Goal: Task Accomplishment & Management: Manage account settings

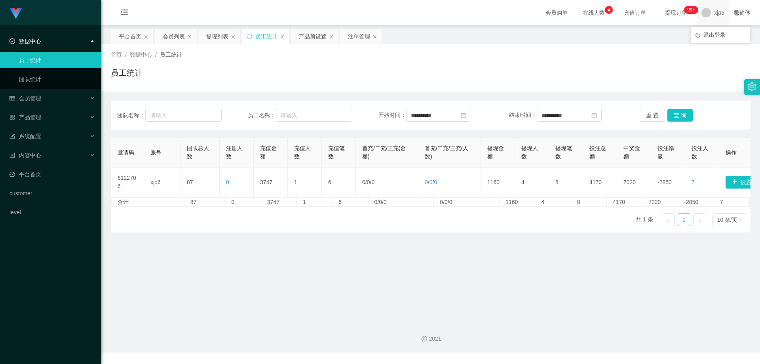
click at [714, 13] on span "xjp6" at bounding box center [719, 12] width 10 height 25
click at [715, 35] on span "退出登录" at bounding box center [714, 35] width 22 height 6
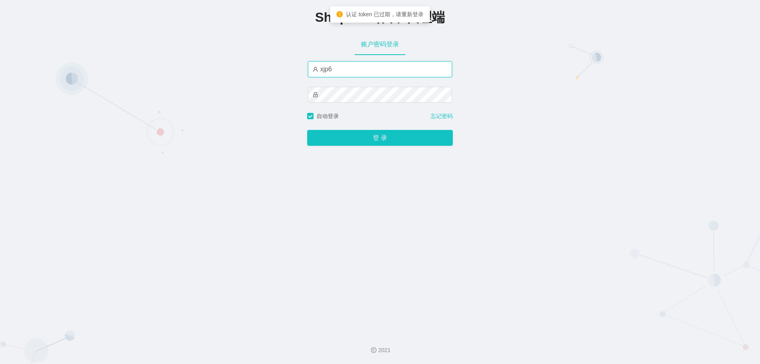
click at [353, 69] on input "xjp6" at bounding box center [380, 69] width 144 height 16
type input "xjp1"
click at [307, 130] on button "登 录" at bounding box center [380, 138] width 146 height 16
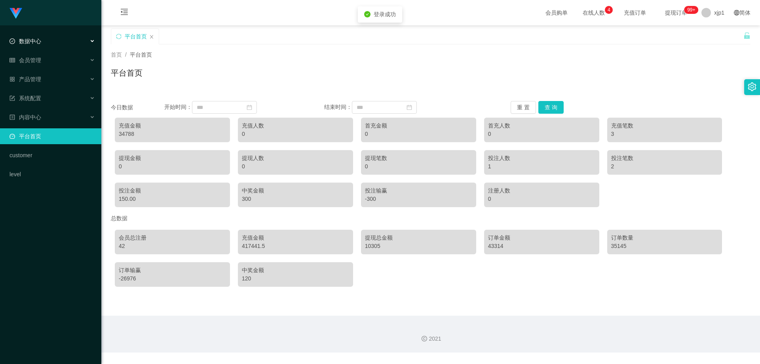
click at [36, 41] on span "数据中心" at bounding box center [26, 41] width 32 height 6
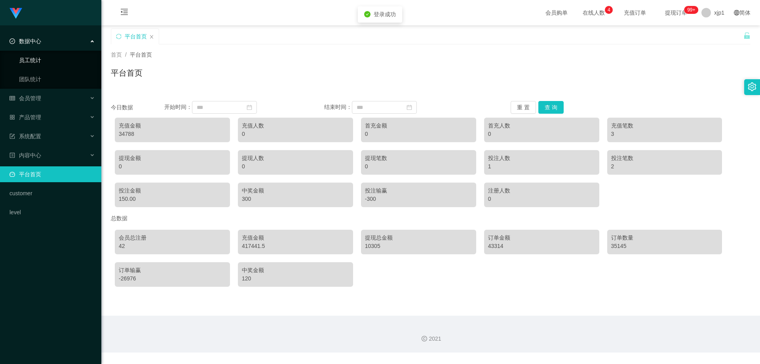
click at [40, 57] on link "员工统计" at bounding box center [57, 60] width 76 height 16
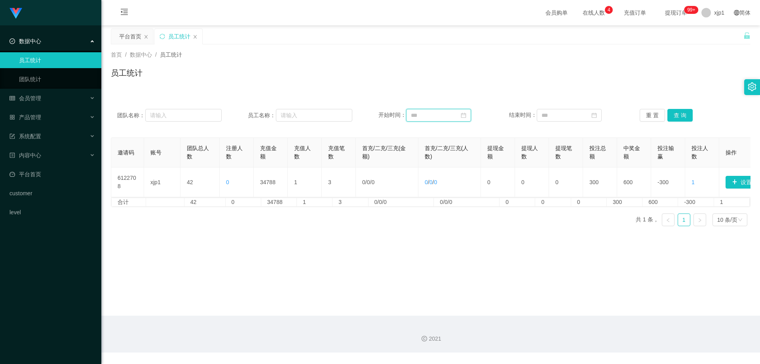
click at [438, 116] on input at bounding box center [438, 115] width 65 height 13
click at [417, 156] on div "1" at bounding box center [417, 159] width 10 height 10
type input "**********"
click at [563, 205] on div "30" at bounding box center [561, 206] width 10 height 10
type input "**********"
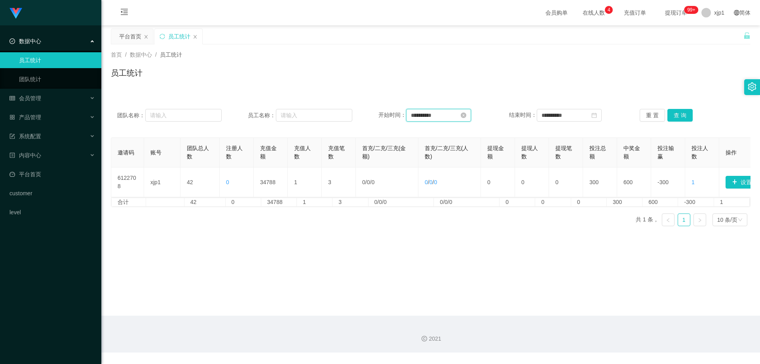
click at [443, 112] on input "**********" at bounding box center [438, 115] width 65 height 13
click at [418, 128] on link at bounding box center [419, 130] width 7 height 16
click at [475, 159] on div "1" at bounding box center [474, 159] width 10 height 10
type input "**********"
click at [546, 157] on div "1" at bounding box center [547, 159] width 10 height 10
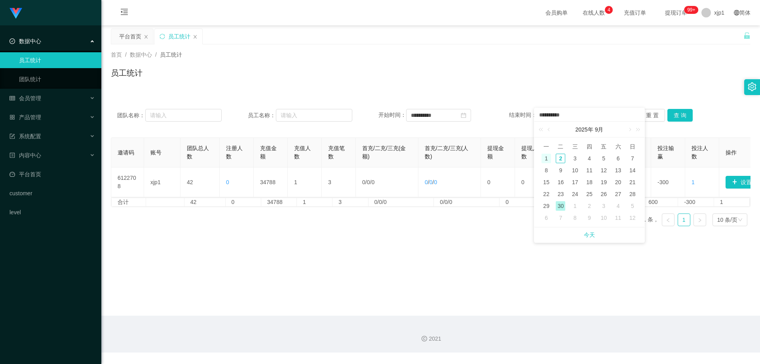
type input "**********"
click at [670, 116] on button "查 询" at bounding box center [679, 115] width 25 height 13
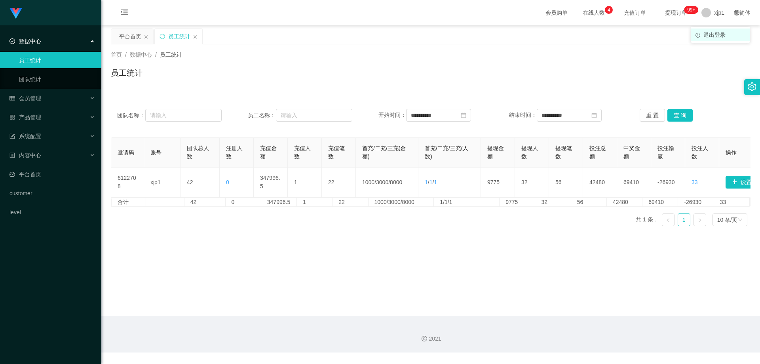
click at [713, 33] on span "退出登录" at bounding box center [714, 35] width 22 height 6
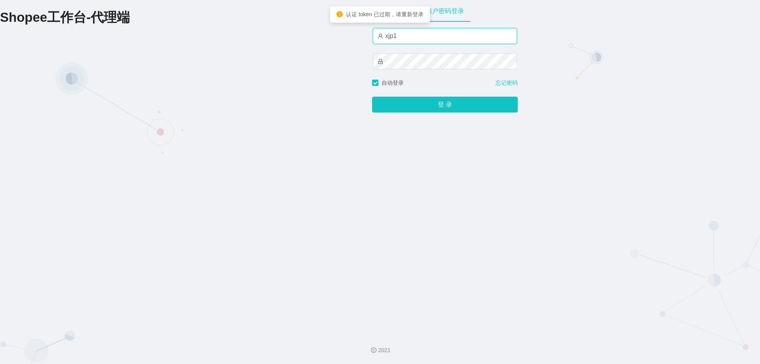
click at [412, 35] on input "xjp1" at bounding box center [445, 36] width 144 height 16
type input "xjp2"
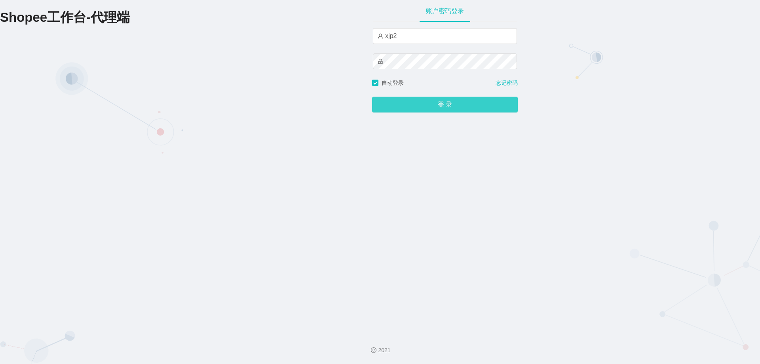
click at [430, 102] on button "登 录" at bounding box center [445, 105] width 146 height 16
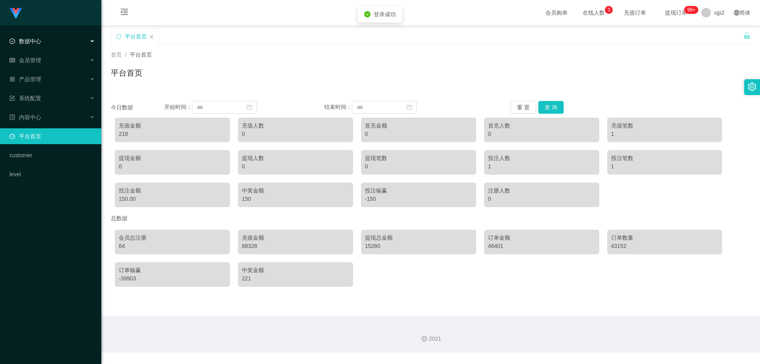
click at [40, 42] on span "数据中心" at bounding box center [26, 41] width 32 height 6
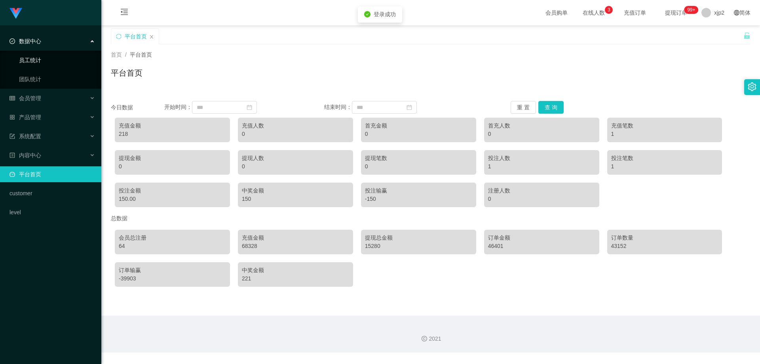
click at [38, 62] on link "员工统计" at bounding box center [57, 60] width 76 height 16
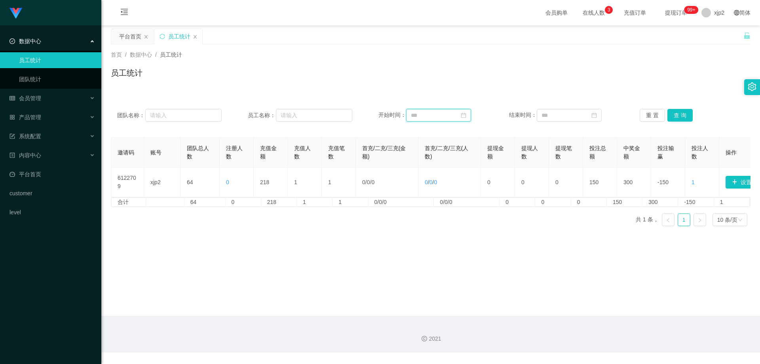
click at [456, 112] on input at bounding box center [438, 115] width 65 height 13
click at [420, 132] on link at bounding box center [419, 130] width 7 height 16
click at [473, 158] on div "1" at bounding box center [474, 159] width 10 height 10
type input "**********"
click at [545, 158] on div "1" at bounding box center [547, 159] width 10 height 10
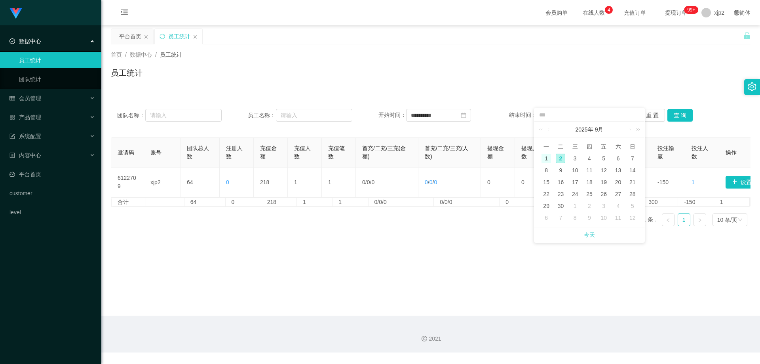
type input "**********"
click at [673, 118] on button "查 询" at bounding box center [679, 115] width 25 height 13
click at [707, 13] on div "xjp2" at bounding box center [713, 12] width 32 height 25
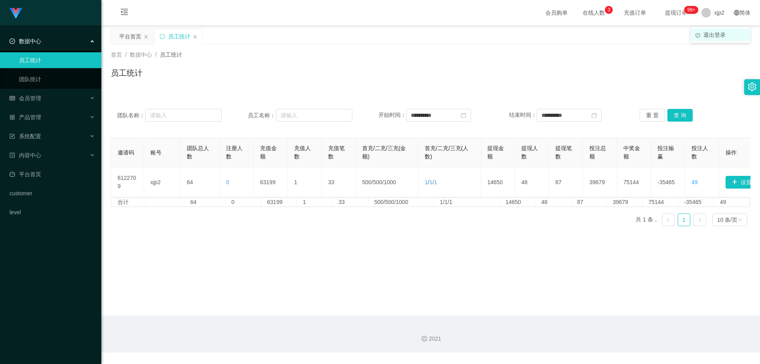
click at [709, 32] on span "退出登录" at bounding box center [714, 35] width 22 height 6
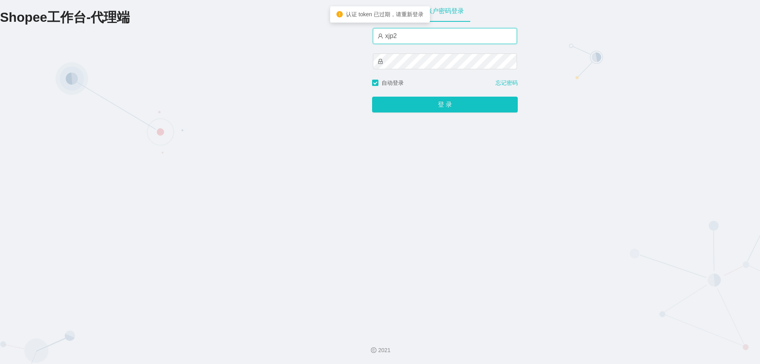
click at [420, 38] on input "xjp2" at bounding box center [445, 36] width 144 height 16
type input "xjp3"
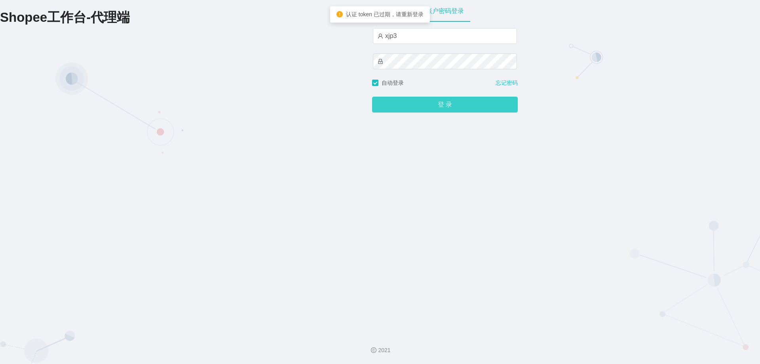
click at [451, 106] on button "登 录" at bounding box center [445, 105] width 146 height 16
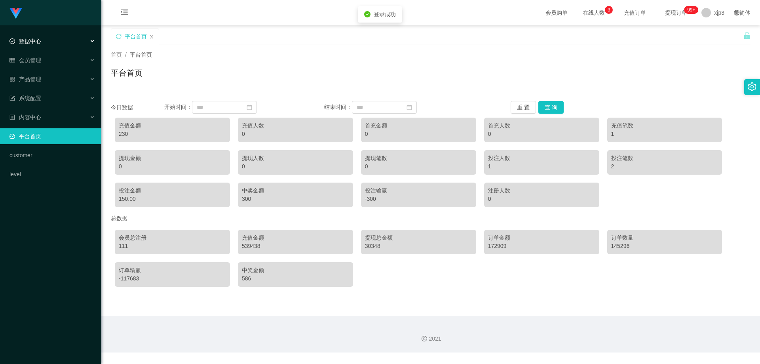
click at [43, 40] on div "数据中心" at bounding box center [50, 41] width 101 height 16
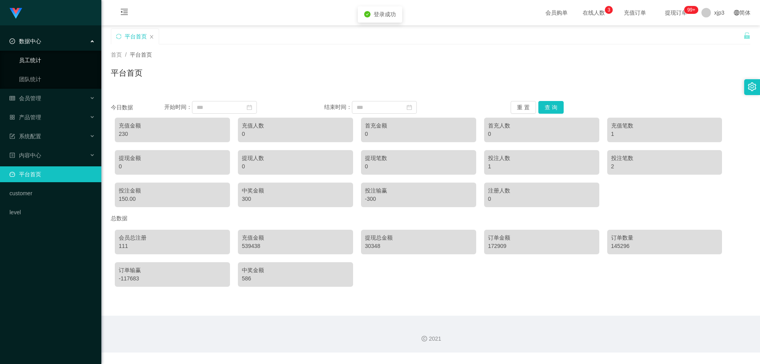
click at [40, 55] on link "员工统计" at bounding box center [57, 60] width 76 height 16
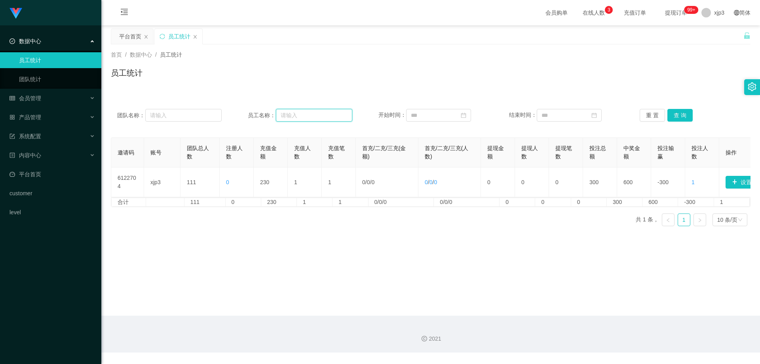
click at [308, 114] on input "text" at bounding box center [314, 115] width 76 height 13
click at [417, 119] on input at bounding box center [438, 115] width 65 height 13
click at [416, 159] on div "1" at bounding box center [417, 159] width 10 height 10
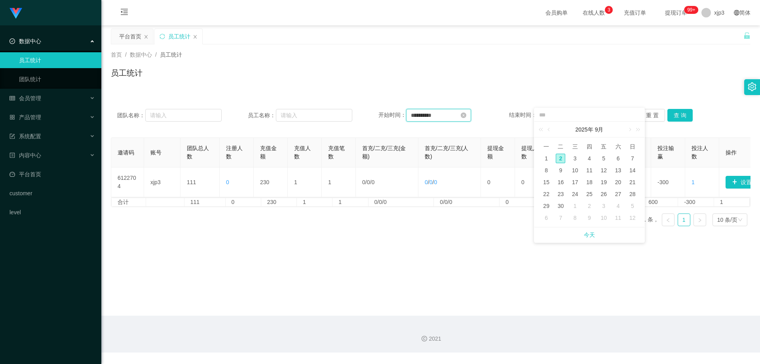
click at [443, 117] on input "**********" at bounding box center [438, 115] width 65 height 13
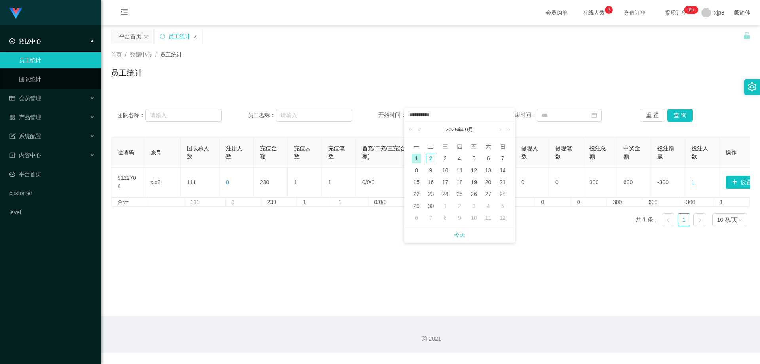
click at [418, 128] on link at bounding box center [419, 130] width 7 height 16
click at [472, 156] on div "1" at bounding box center [474, 159] width 10 height 10
type input "**********"
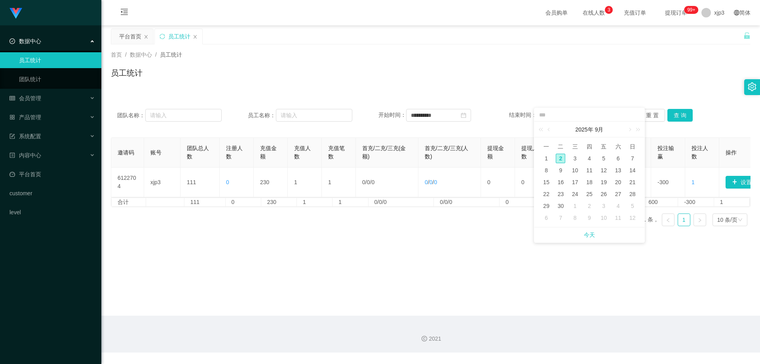
drag, startPoint x: 546, startPoint y: 158, endPoint x: 565, endPoint y: 149, distance: 20.2
click at [546, 158] on div "1" at bounding box center [547, 159] width 10 height 10
type input "**********"
click at [676, 116] on button "查 询" at bounding box center [679, 115] width 25 height 13
click at [44, 95] on div "会员管理" at bounding box center [50, 98] width 101 height 16
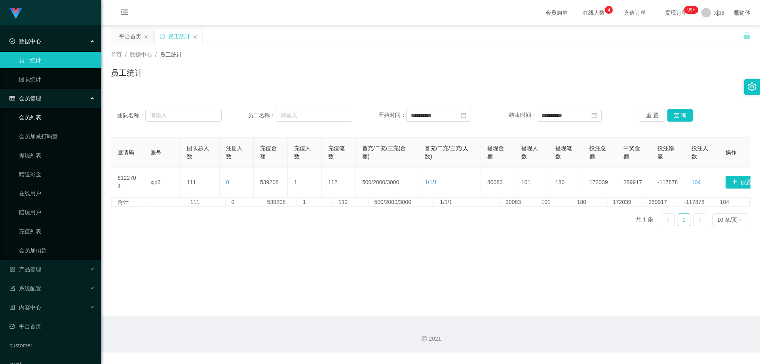
click at [36, 120] on link "会员列表" at bounding box center [57, 117] width 76 height 16
